Goal: Register for event/course

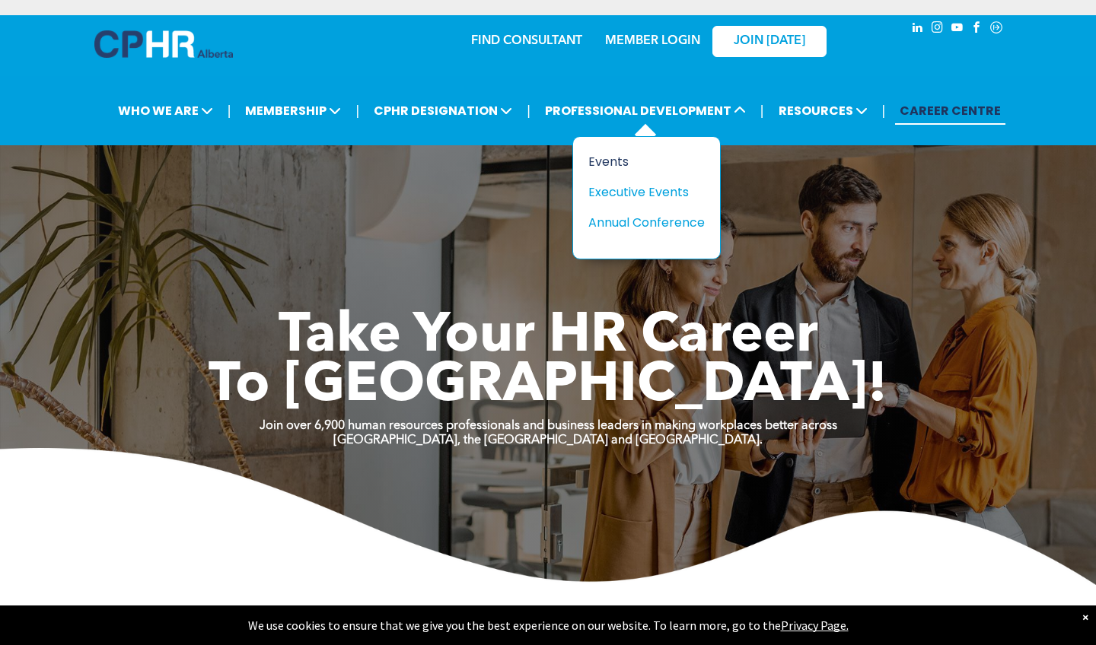
click at [624, 158] on div "Events" at bounding box center [640, 161] width 105 height 19
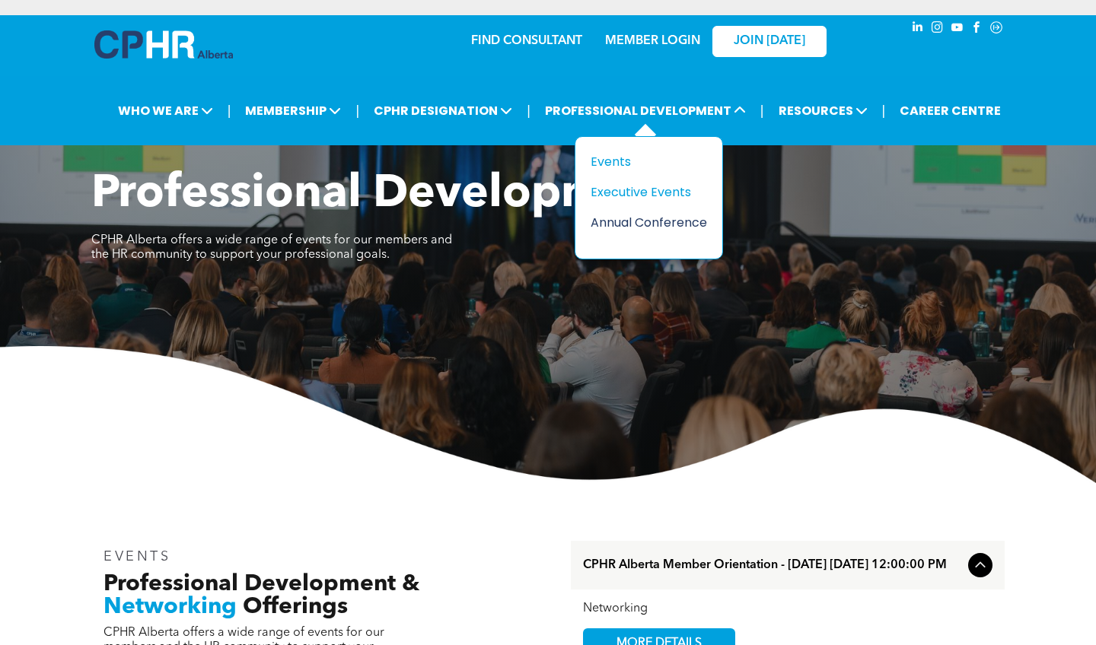
click at [658, 223] on div "Annual Conference" at bounding box center [642, 222] width 105 height 19
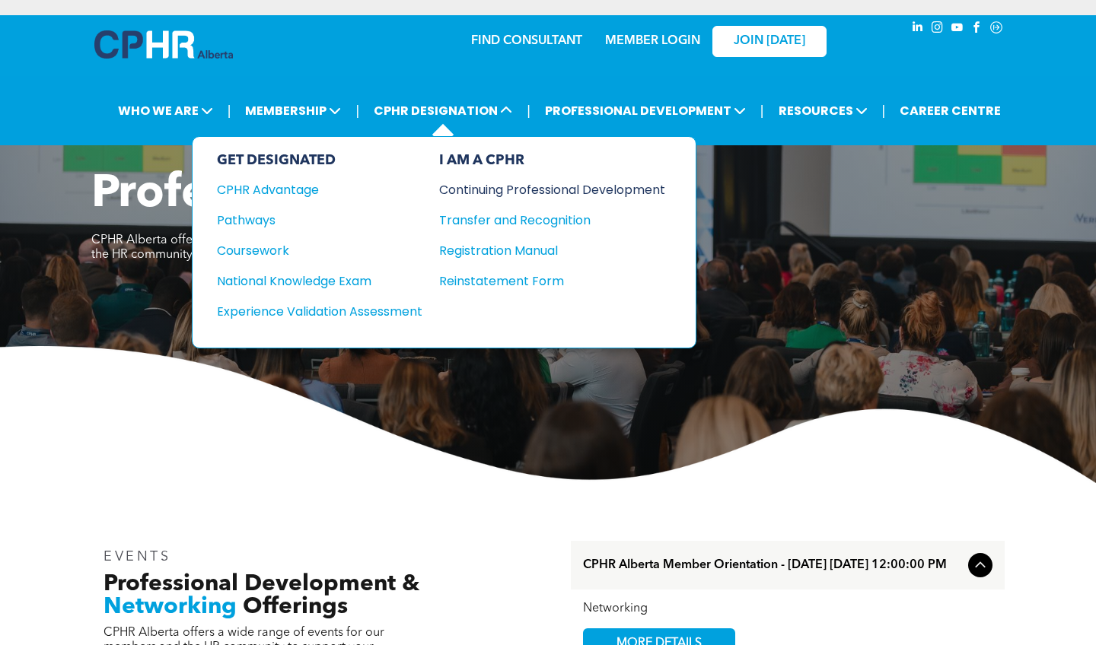
click at [500, 193] on div "Continuing Professional Development" at bounding box center [540, 189] width 203 height 19
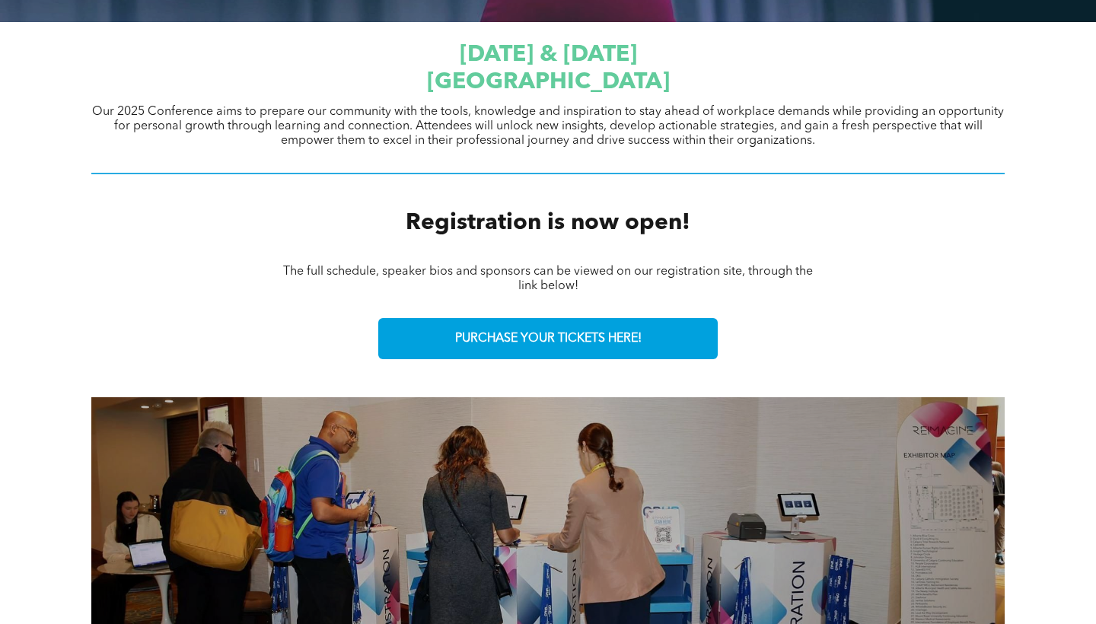
scroll to position [517, 0]
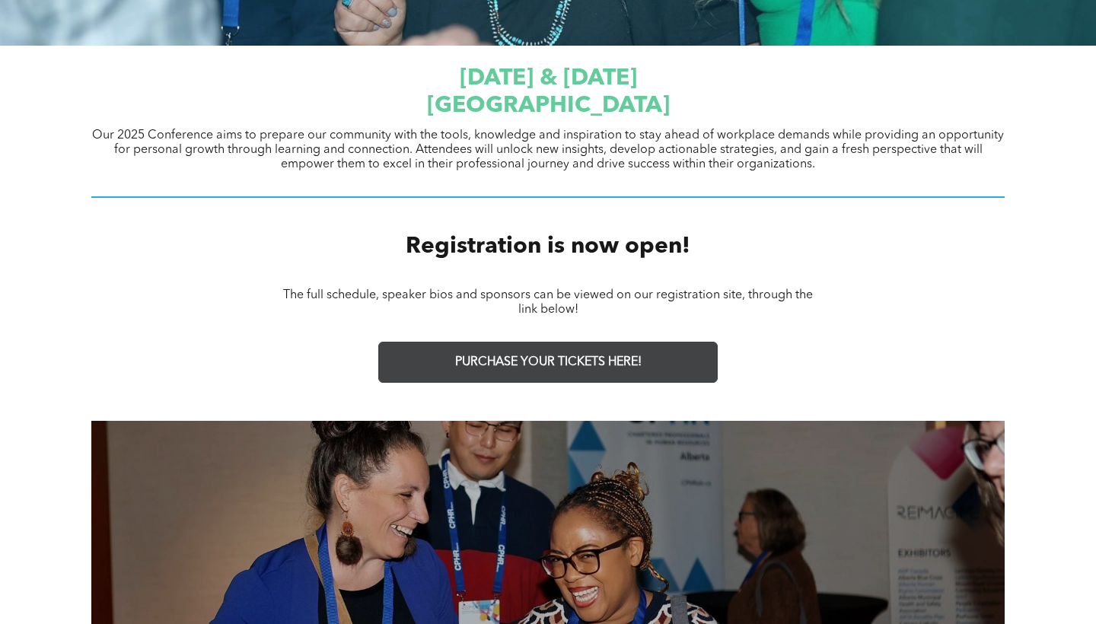
click at [579, 380] on link "PURCHASE YOUR TICKETS HERE!" at bounding box center [547, 362] width 339 height 41
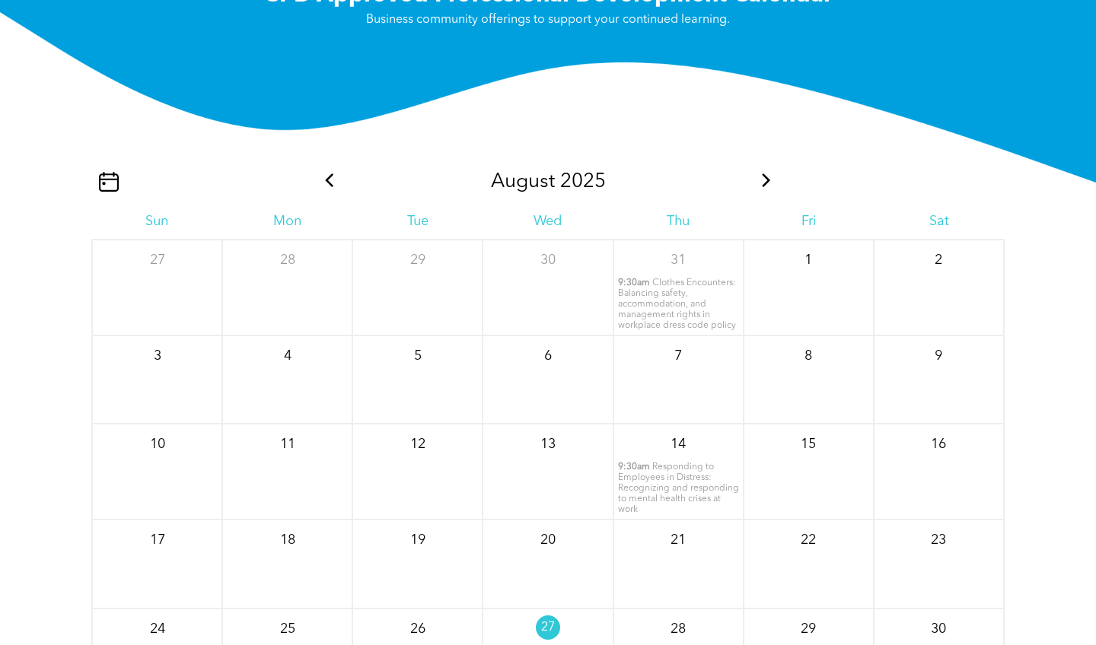
scroll to position [1665, 0]
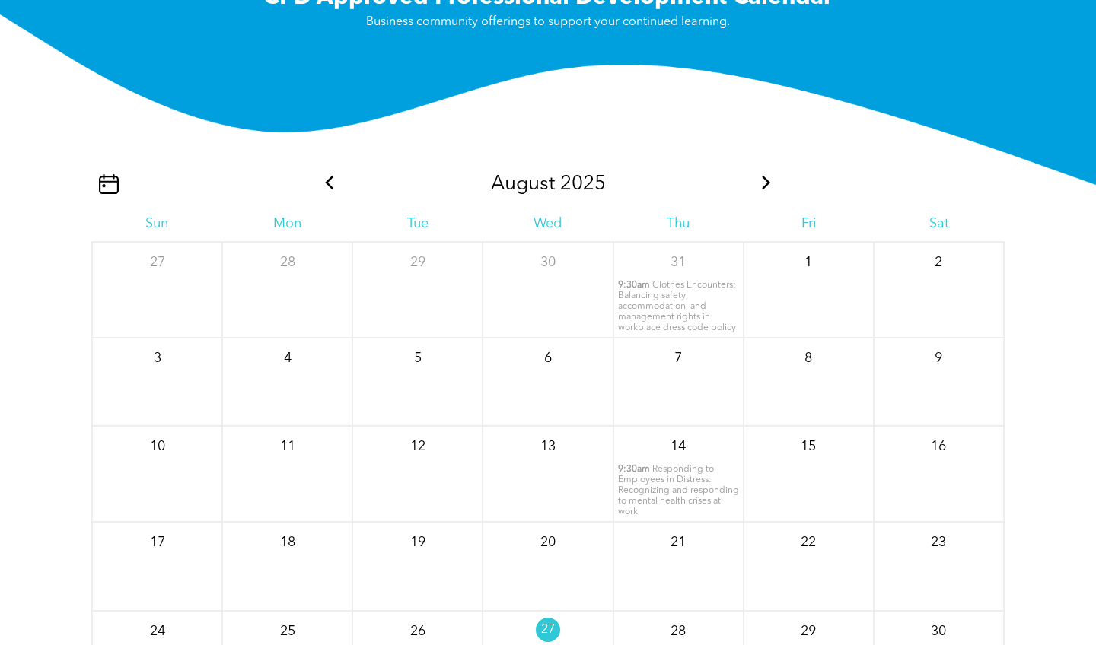
click at [762, 178] on icon at bounding box center [766, 183] width 20 height 14
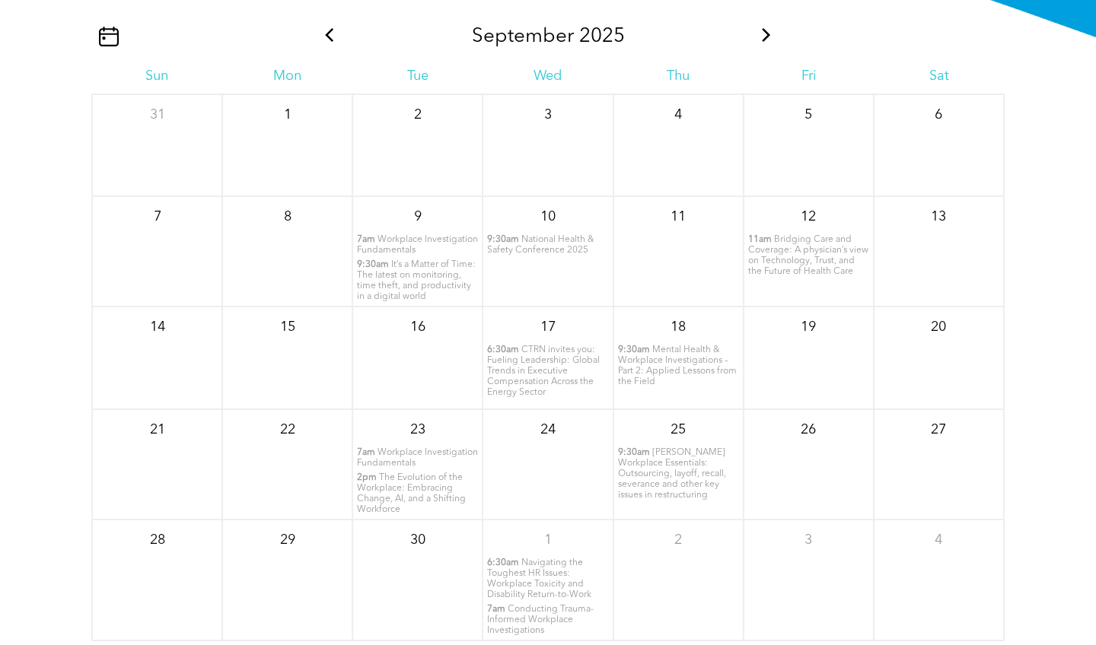
scroll to position [1819, 0]
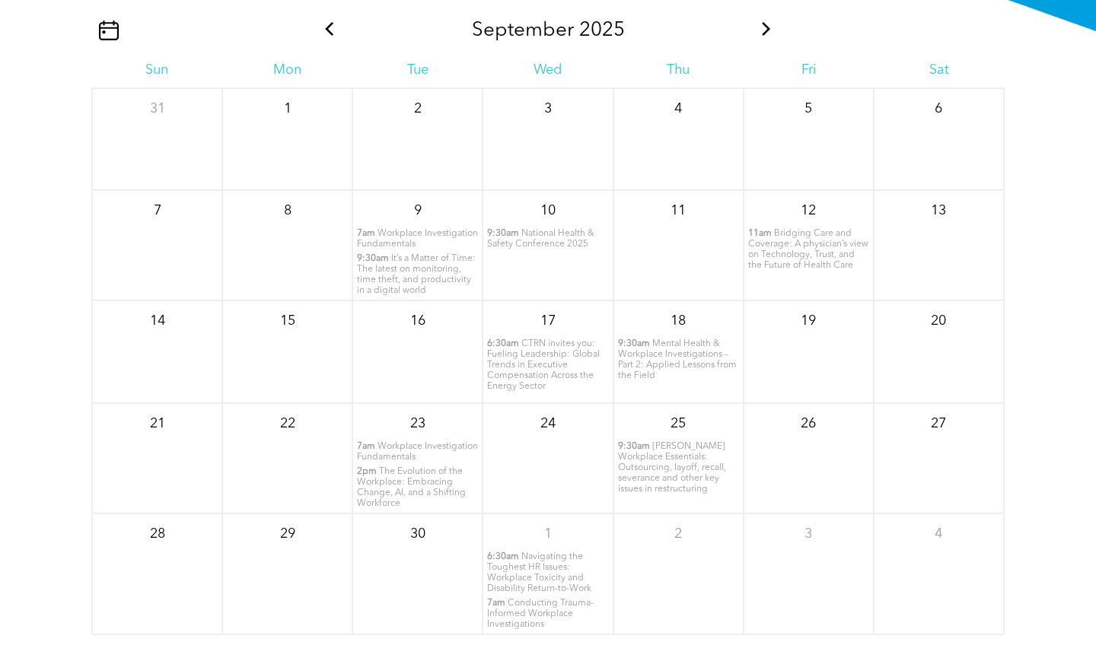
click at [396, 240] on span "Workplace Investigation Fundamentals" at bounding box center [417, 239] width 121 height 20
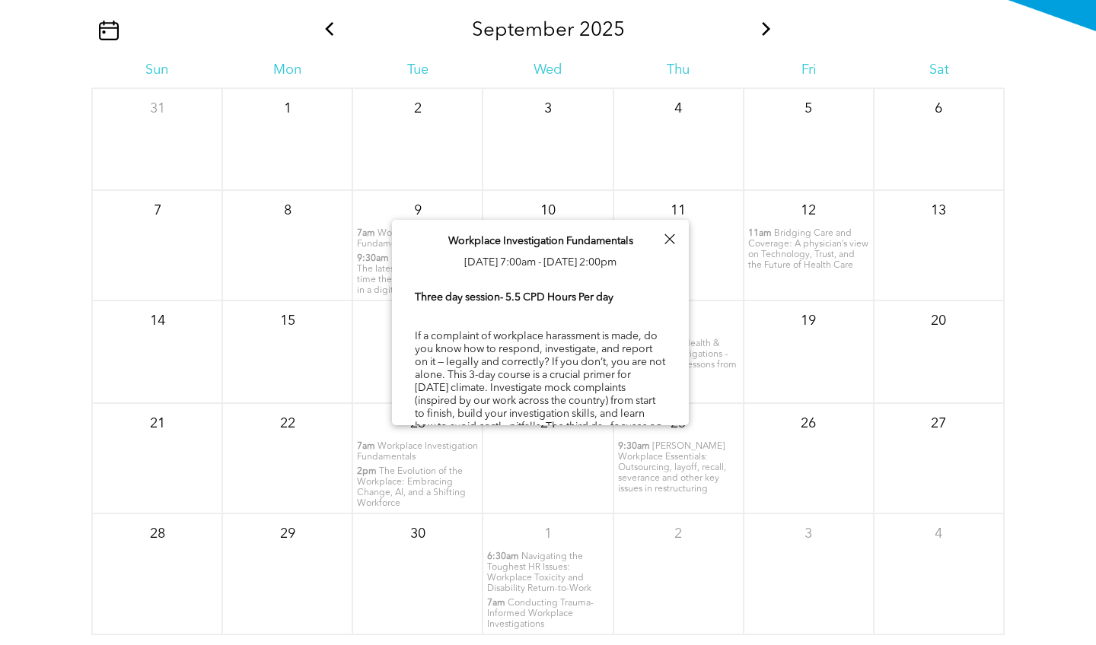
click at [665, 243] on div at bounding box center [669, 239] width 21 height 21
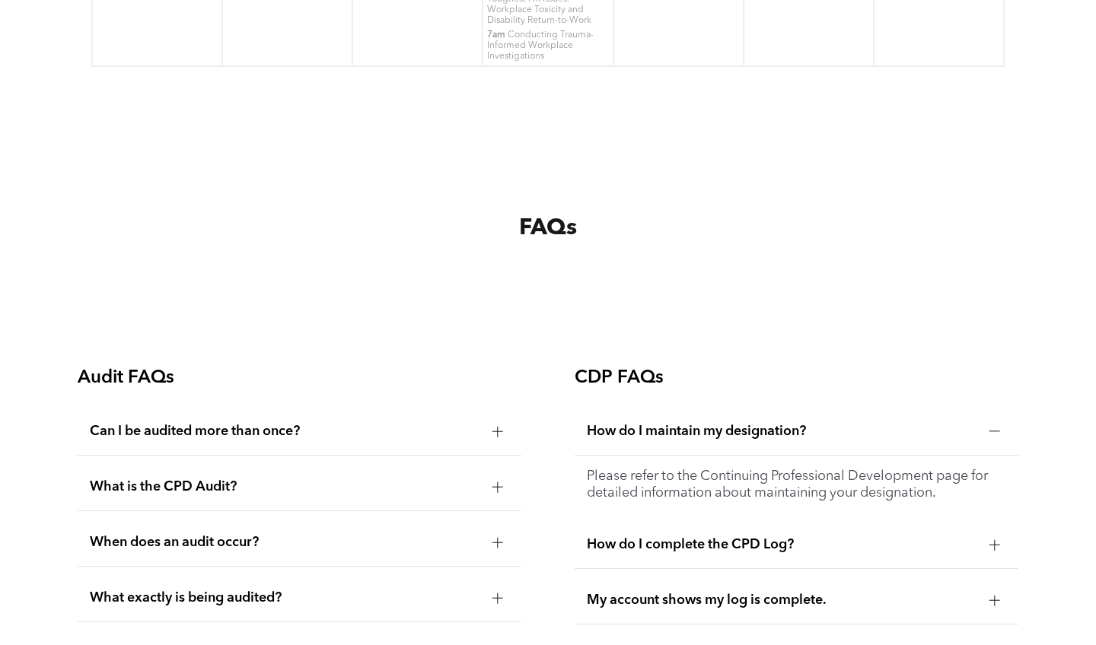
scroll to position [2438, 0]
